Goal: Task Accomplishment & Management: Manage account settings

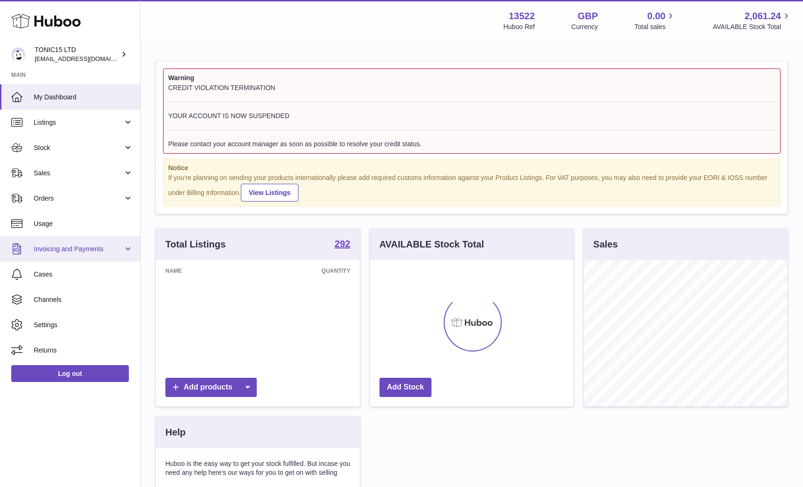
scroll to position [146, 204]
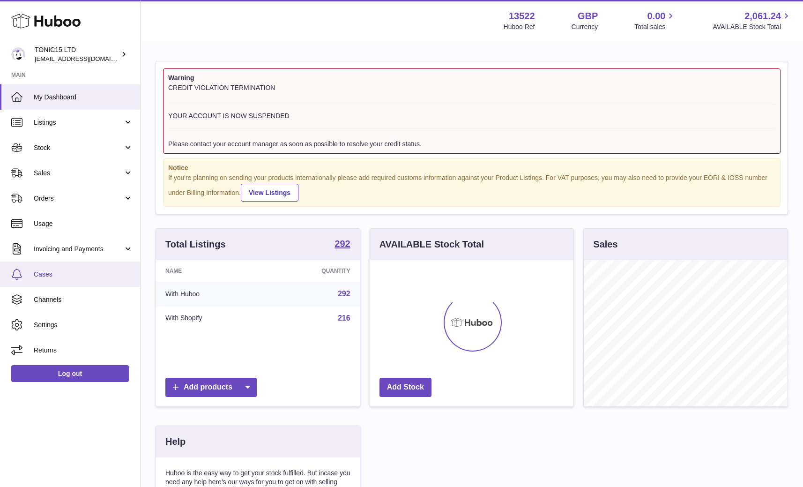
click at [69, 267] on link "Cases" at bounding box center [70, 274] width 140 height 25
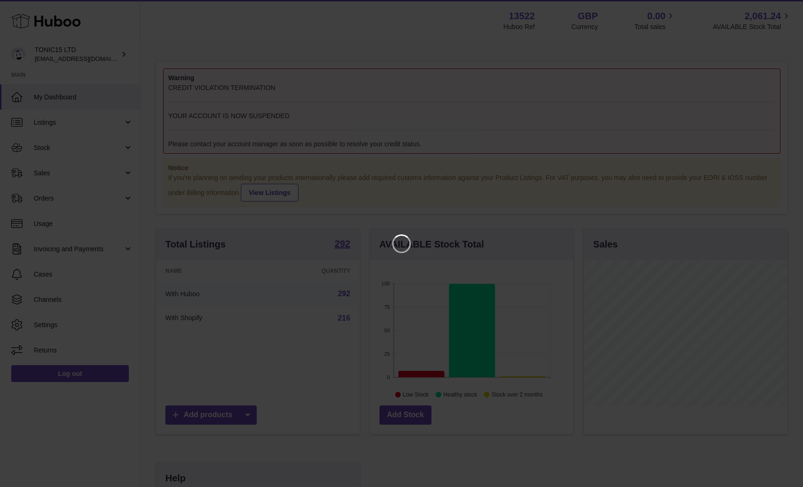
click at [150, 255] on iframe at bounding box center [402, 243] width 766 height 449
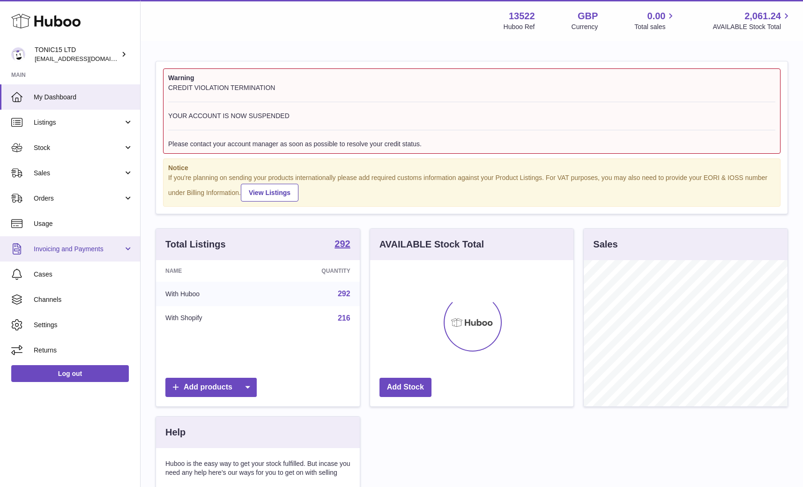
scroll to position [146, 204]
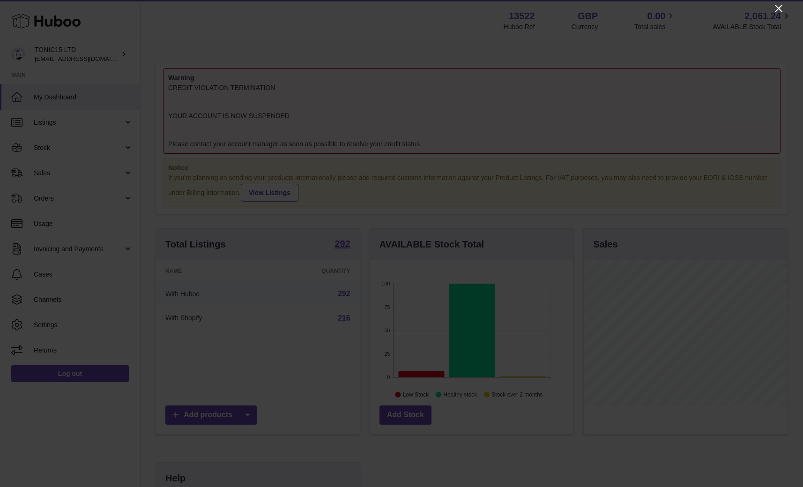
click at [783, 9] on icon "Close" at bounding box center [778, 8] width 11 height 11
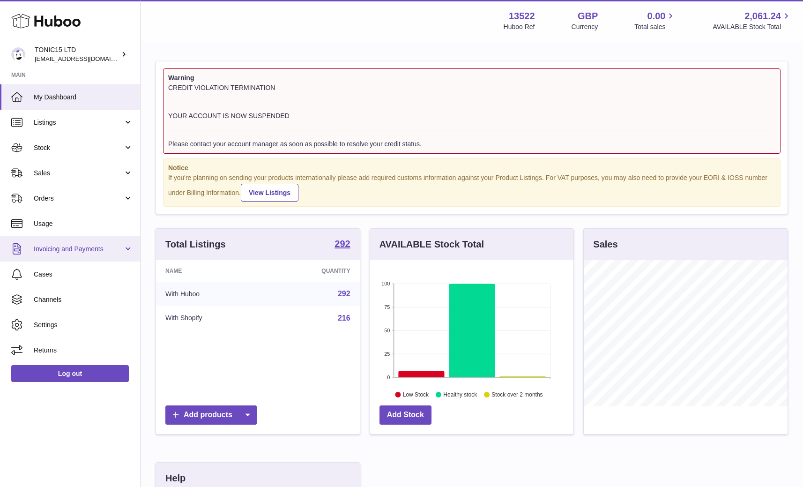
click at [70, 247] on span "Invoicing and Payments" at bounding box center [79, 249] width 90 height 9
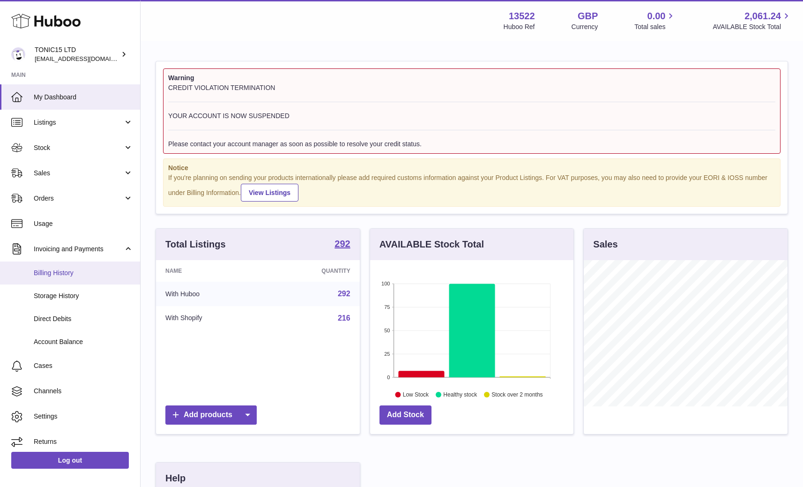
click at [70, 270] on span "Billing History" at bounding box center [83, 273] width 99 height 9
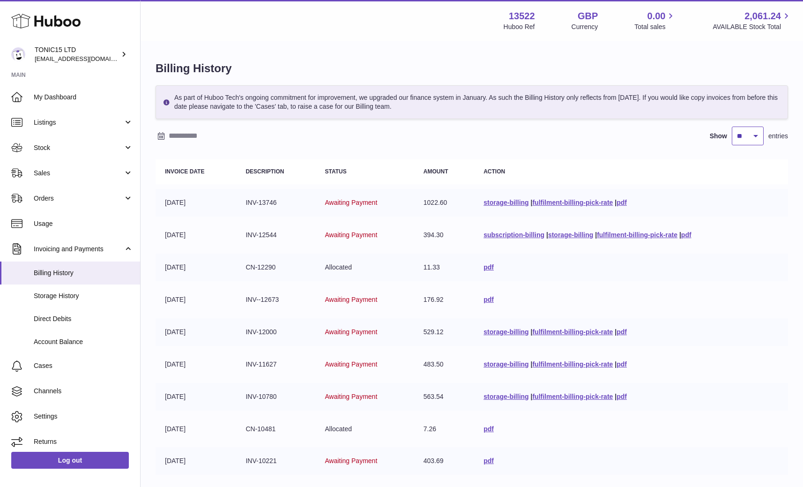
click at [751, 142] on select "** ** ** ***" at bounding box center [748, 136] width 32 height 19
select select "***"
click at [733, 127] on select "** ** ** ***" at bounding box center [748, 136] width 32 height 19
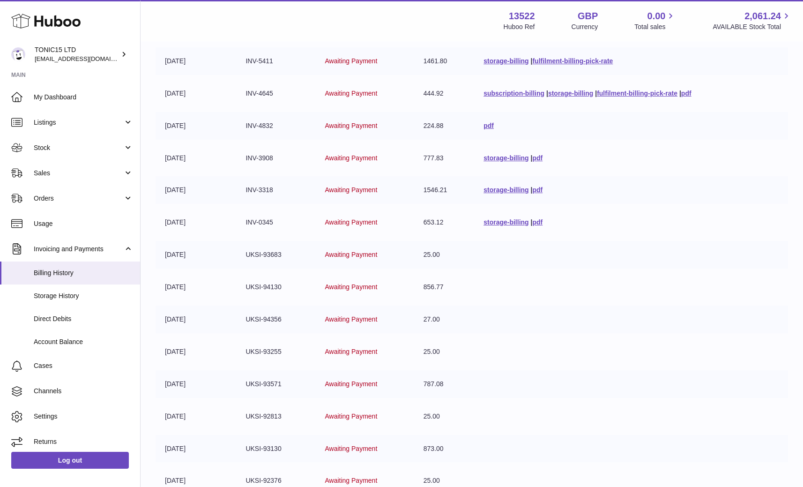
scroll to position [596, 0]
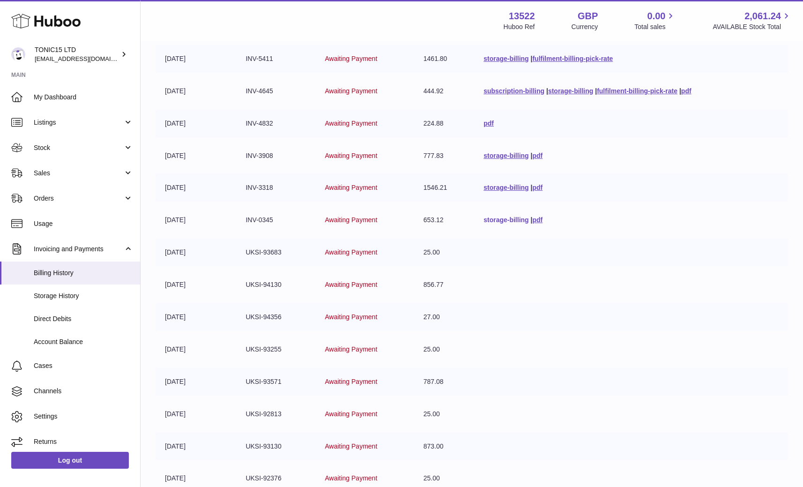
click at [505, 218] on link "storage-billing" at bounding box center [506, 219] width 45 height 7
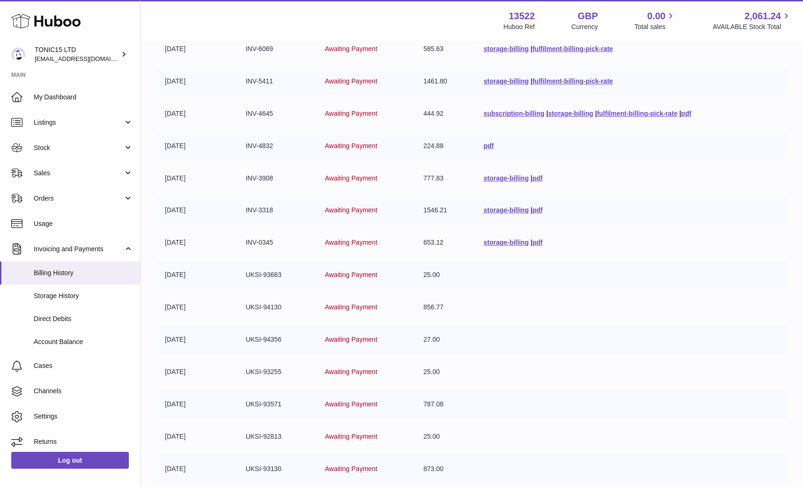
scroll to position [572, 0]
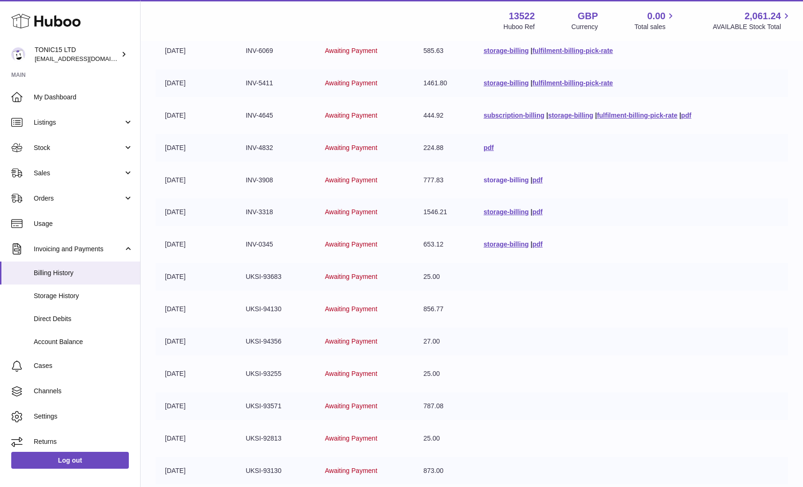
click at [512, 181] on link "storage-billing" at bounding box center [506, 179] width 45 height 7
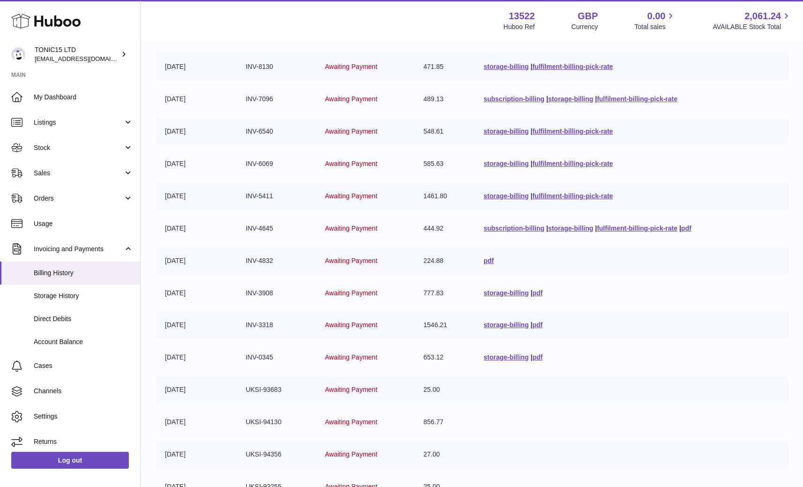
scroll to position [398, 0]
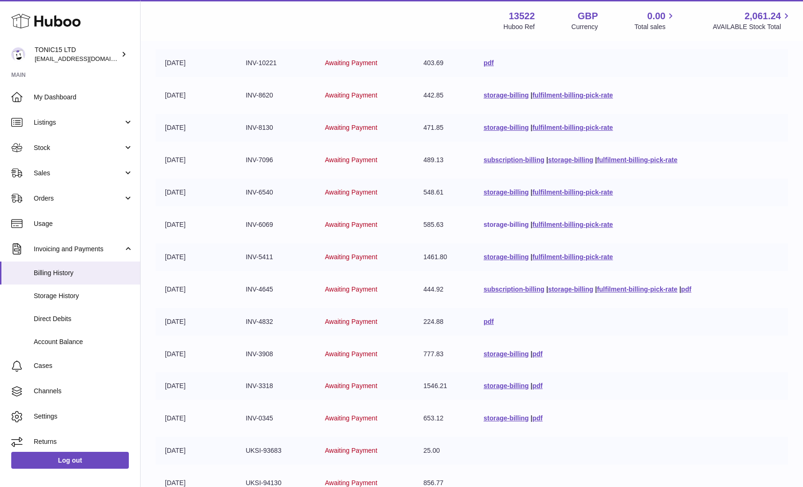
click at [501, 224] on link "storage-billing" at bounding box center [506, 224] width 45 height 7
click at [503, 223] on link "storage-billing" at bounding box center [506, 224] width 45 height 7
click at [504, 190] on link "storage-billing" at bounding box center [506, 191] width 45 height 7
click at [569, 162] on link "storage-billing" at bounding box center [570, 159] width 45 height 7
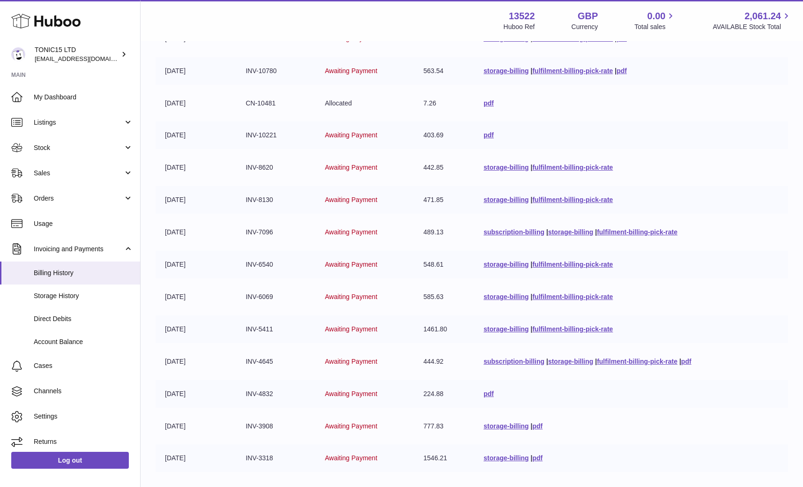
scroll to position [322, 0]
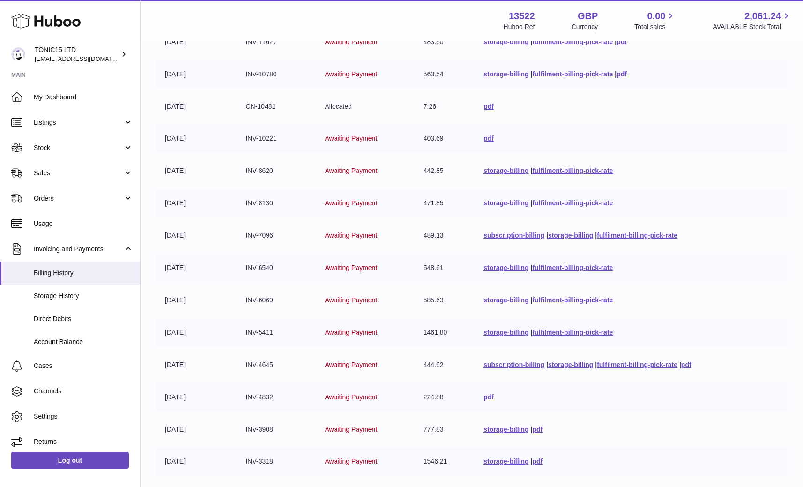
click at [505, 203] on link "storage-billing" at bounding box center [506, 202] width 45 height 7
click at [505, 204] on link "storage-billing" at bounding box center [506, 202] width 45 height 7
click at [512, 172] on link "storage-billing" at bounding box center [506, 170] width 45 height 7
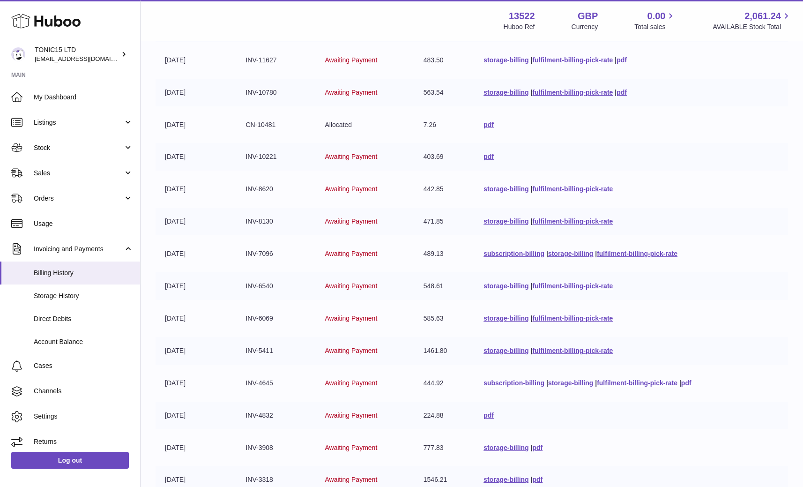
scroll to position [229, 0]
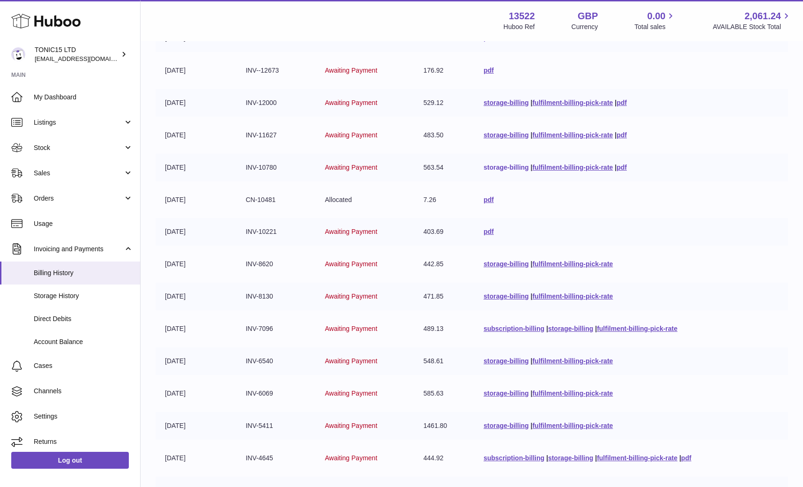
click at [502, 170] on link "storage-billing" at bounding box center [506, 167] width 45 height 7
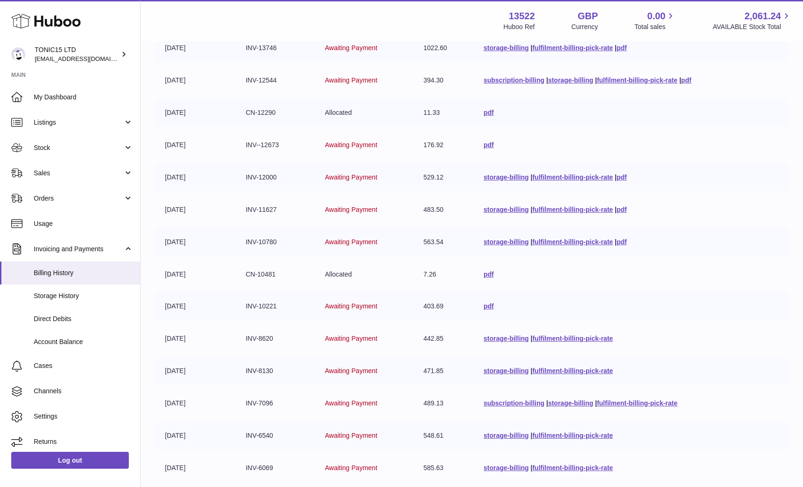
scroll to position [135, 0]
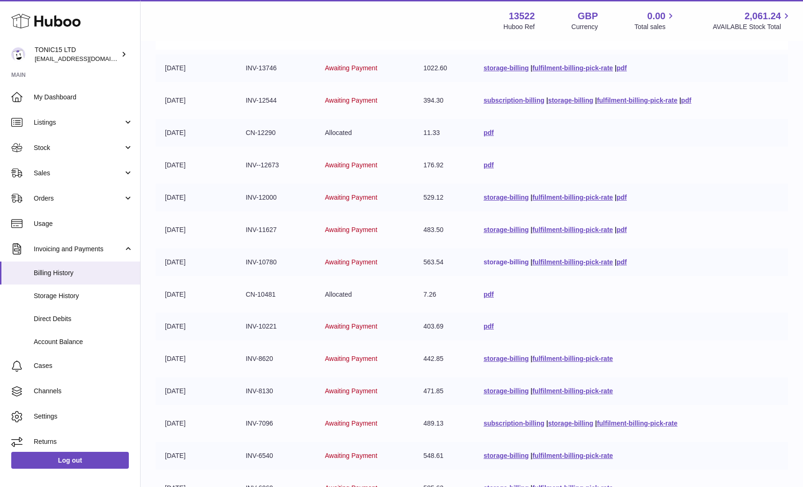
click at [504, 260] on link "storage-billing" at bounding box center [506, 261] width 45 height 7
click at [507, 232] on link "storage-billing" at bounding box center [506, 229] width 45 height 7
click at [510, 197] on link "storage-billing" at bounding box center [506, 197] width 45 height 7
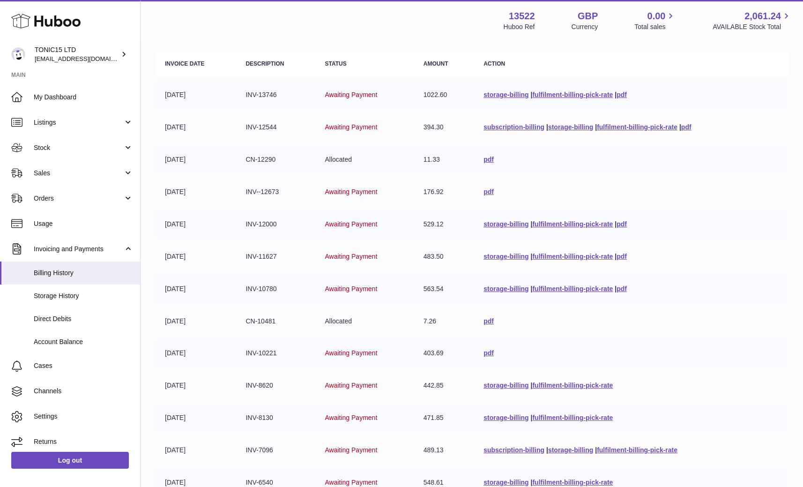
scroll to position [90, 0]
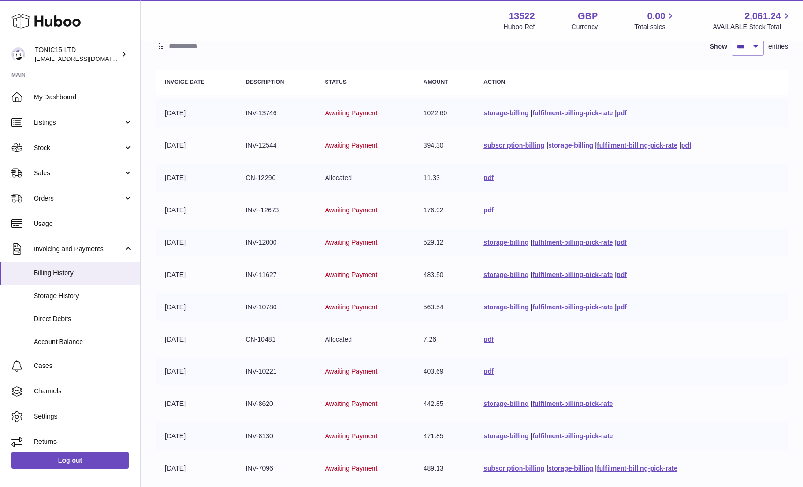
click at [559, 147] on link "storage-billing" at bounding box center [570, 145] width 45 height 7
